Goal: Transaction & Acquisition: Purchase product/service

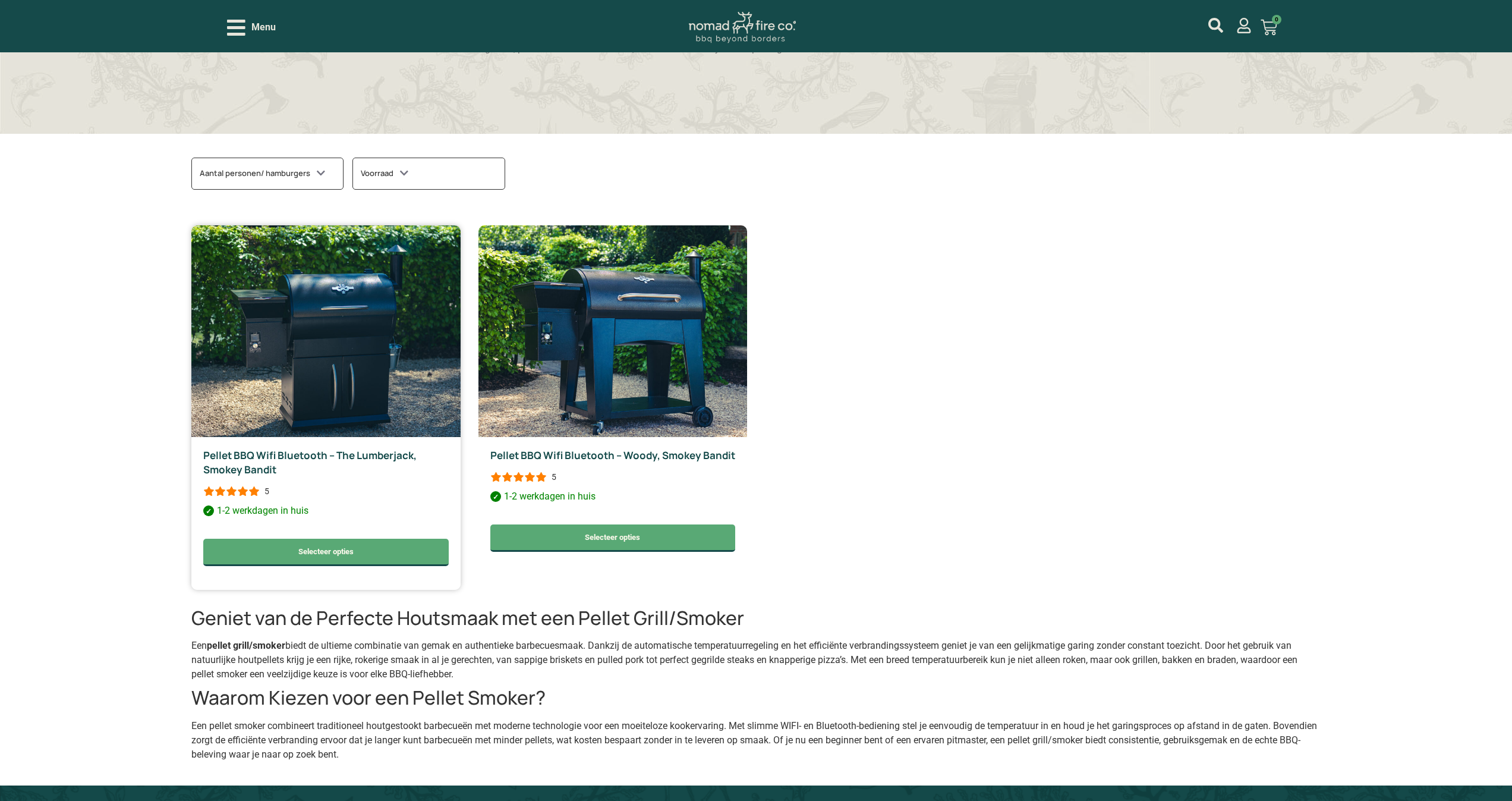
click at [384, 416] on img at bounding box center [326, 331] width 269 height 212
